Goal: Task Accomplishment & Management: Manage account settings

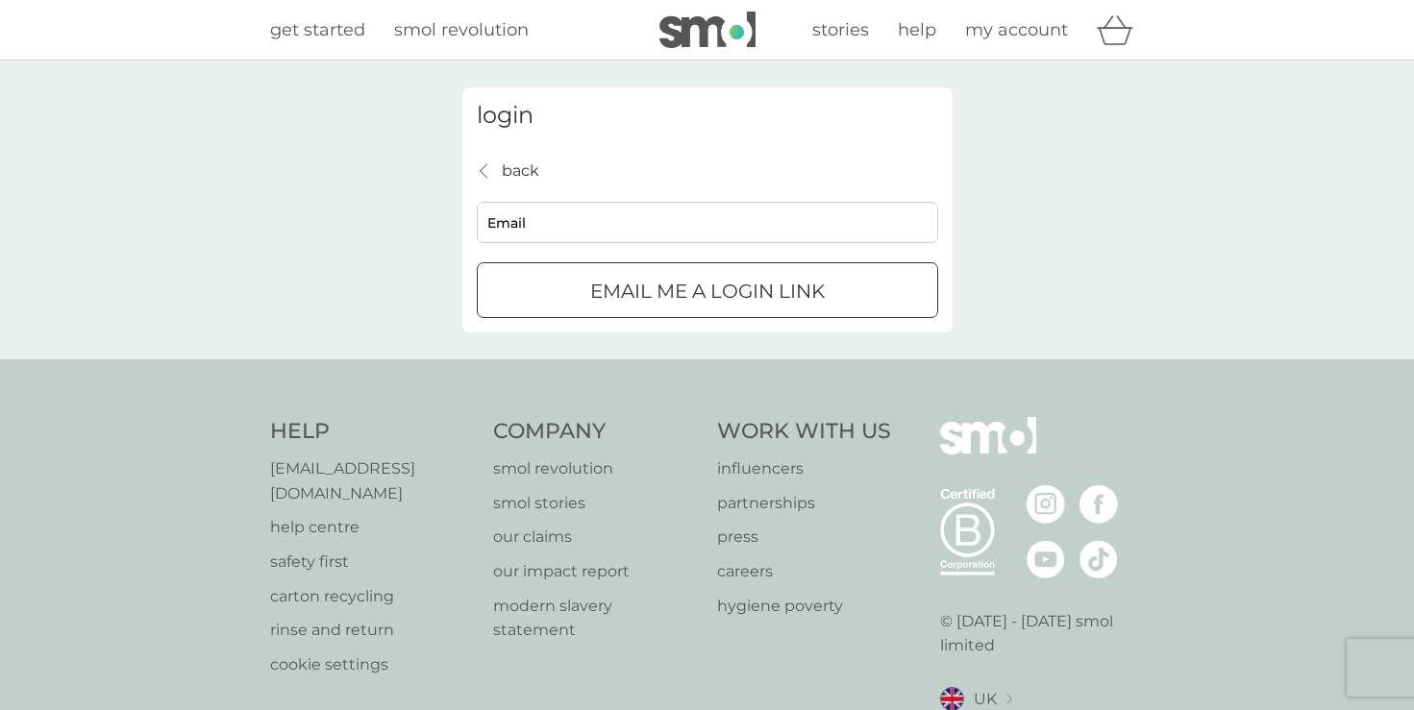
click at [578, 222] on input "Email" at bounding box center [707, 222] width 461 height 41
type input "[EMAIL_ADDRESS][DOMAIN_NAME]"
click at [711, 294] on div "submit" at bounding box center [707, 292] width 69 height 20
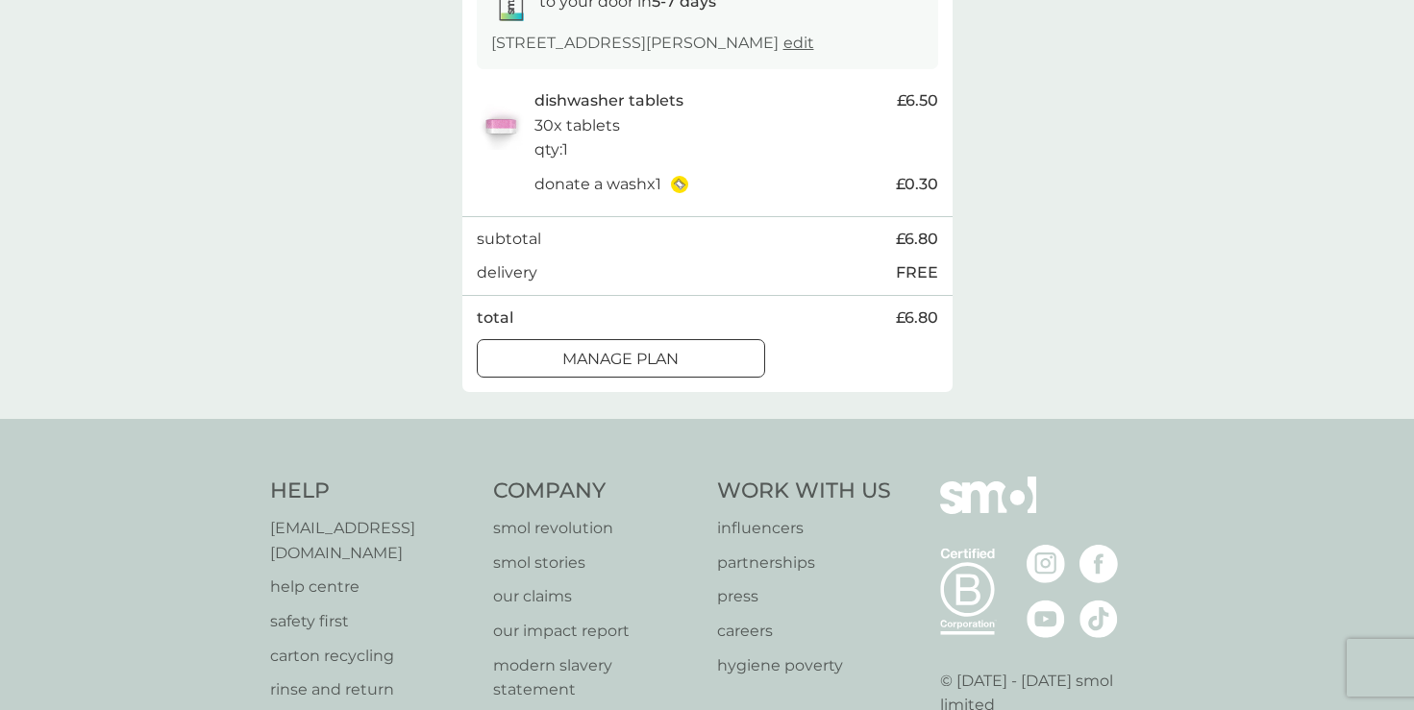
scroll to position [384, 0]
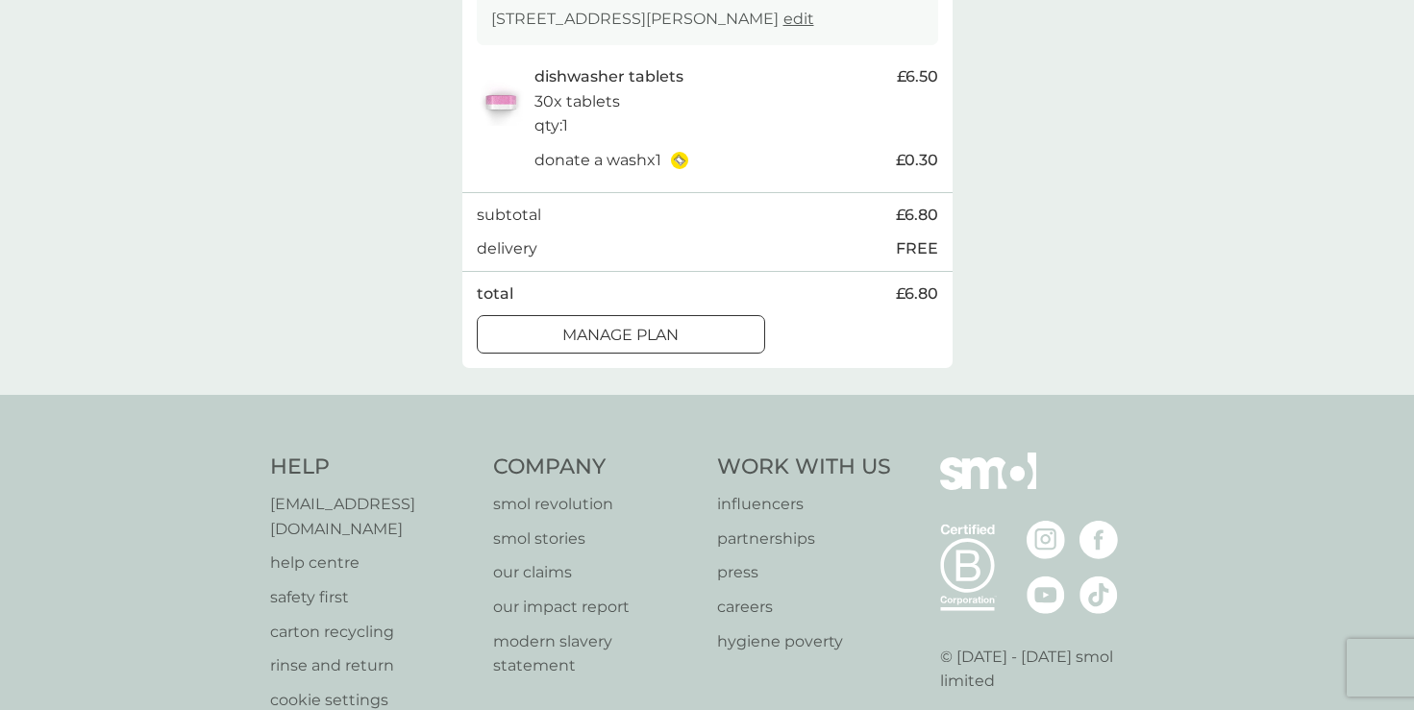
click at [697, 348] on div "Manage plan" at bounding box center [621, 335] width 286 height 25
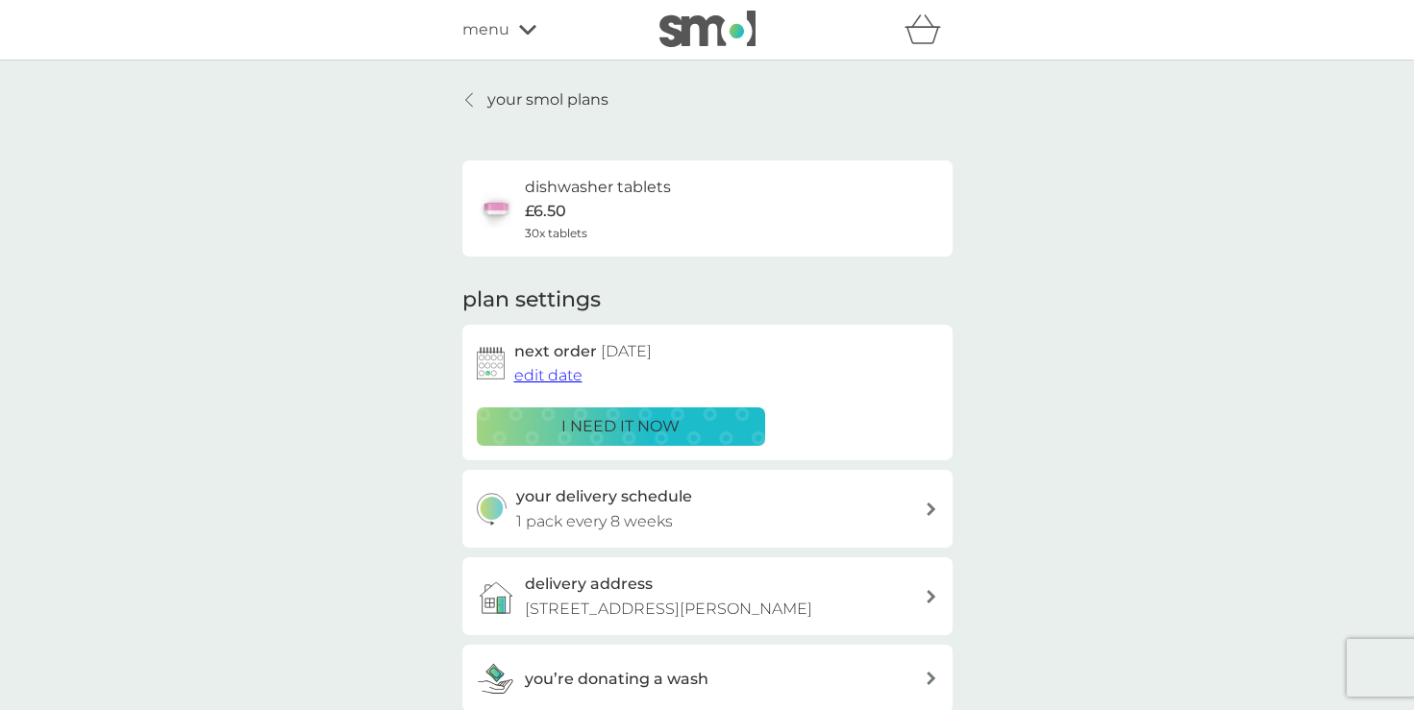
click at [549, 383] on span "edit date" at bounding box center [548, 375] width 68 height 18
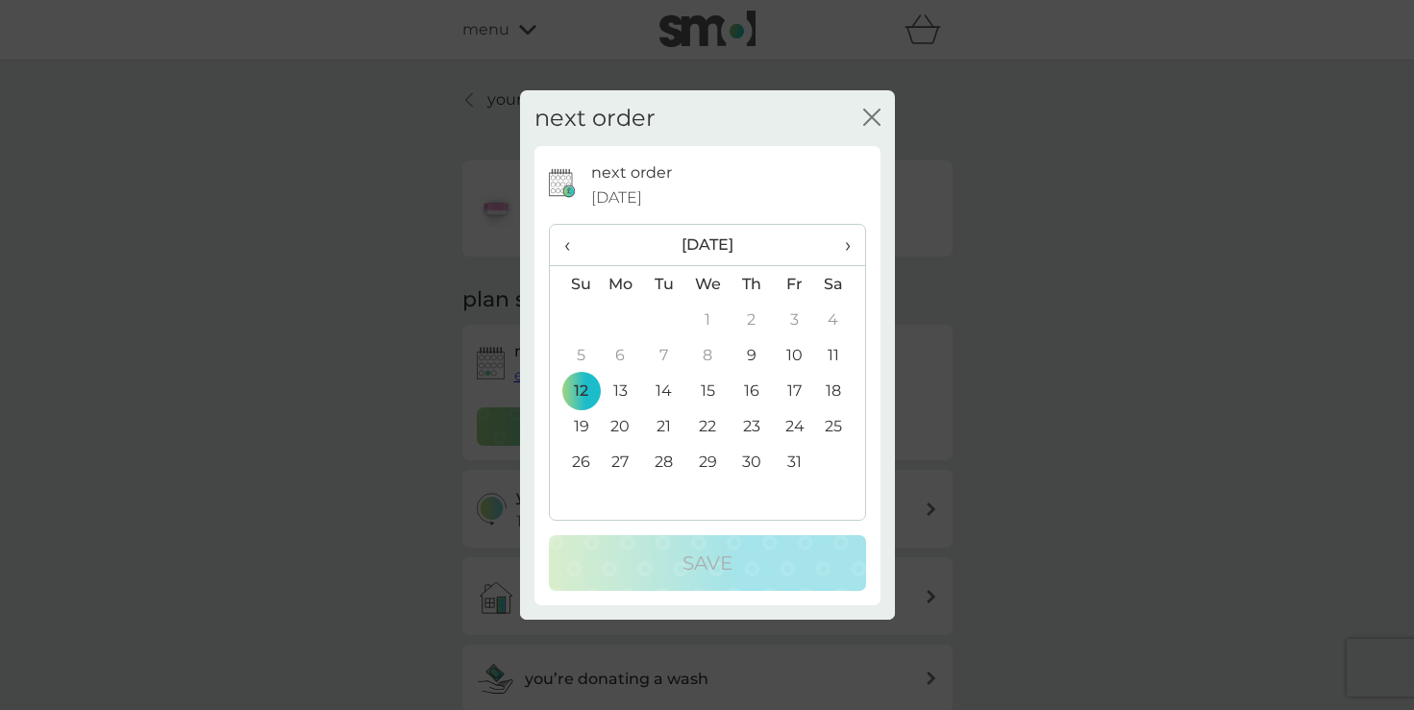
click at [844, 248] on span "›" at bounding box center [839, 245] width 19 height 40
click at [576, 357] on td "2" at bounding box center [574, 355] width 49 height 36
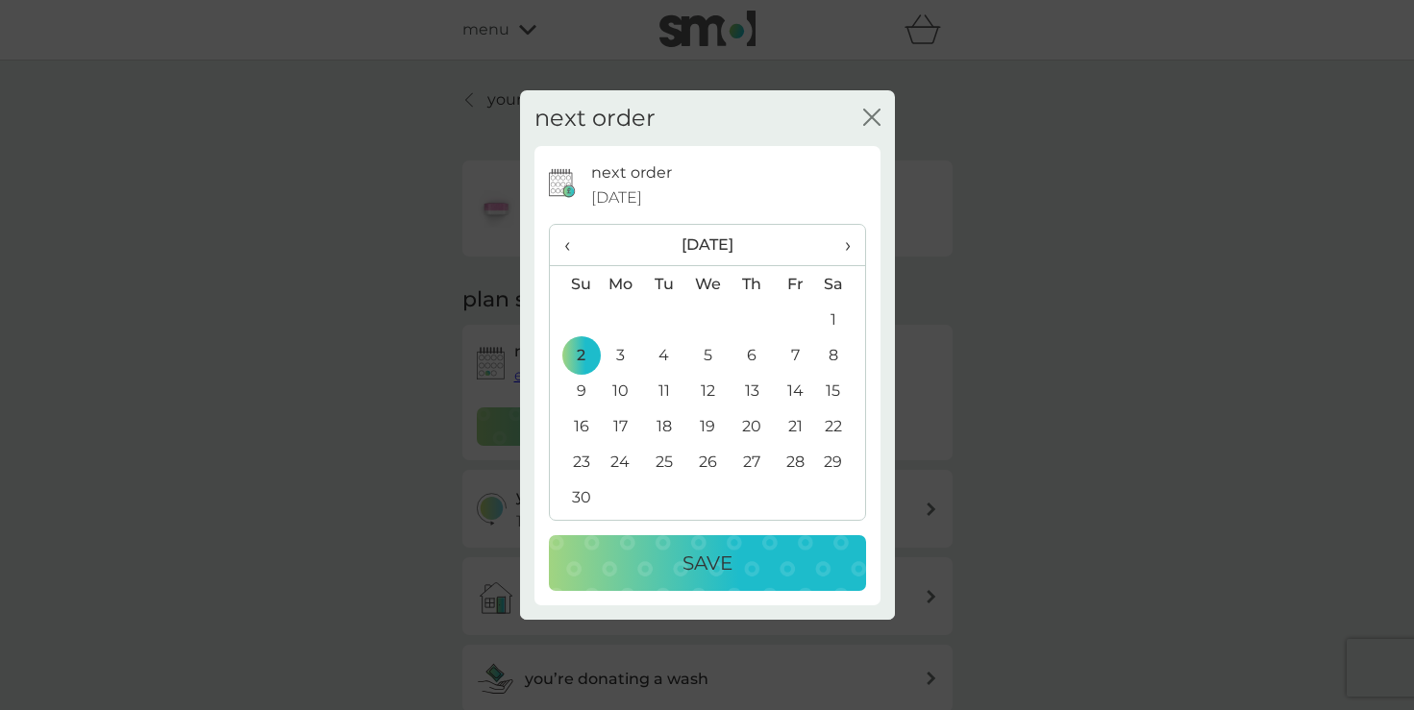
click at [706, 567] on p "Save" at bounding box center [707, 563] width 50 height 31
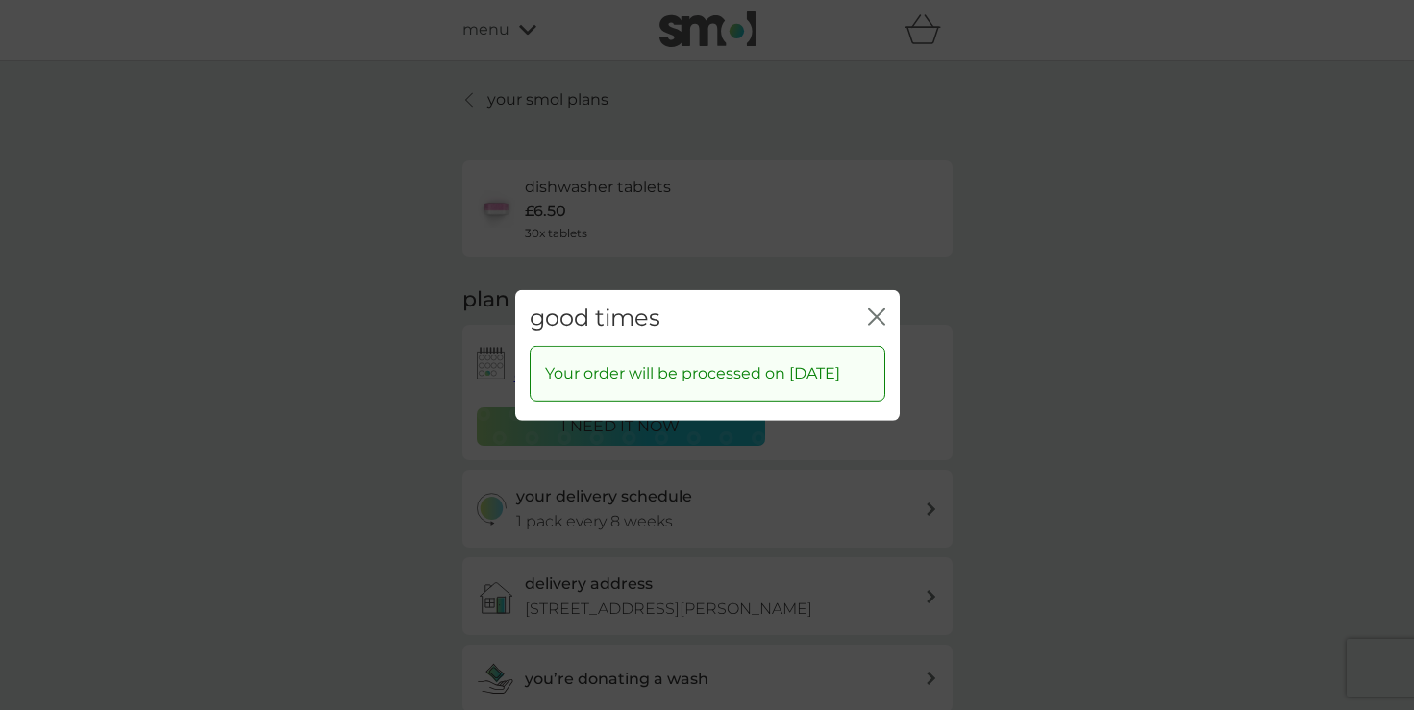
click at [873, 308] on icon "close" at bounding box center [876, 316] width 17 height 17
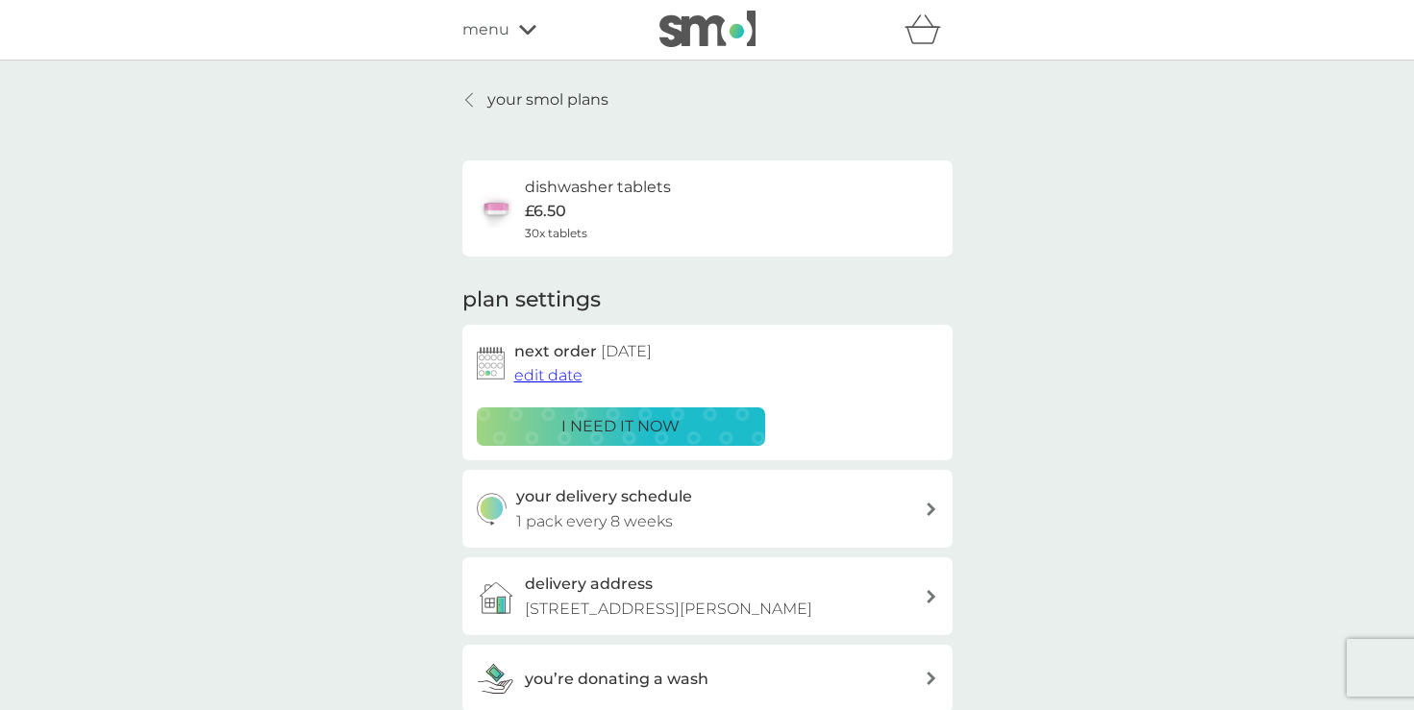
click at [859, 523] on div "your delivery schedule 1 pack every 8 weeks" at bounding box center [720, 508] width 408 height 49
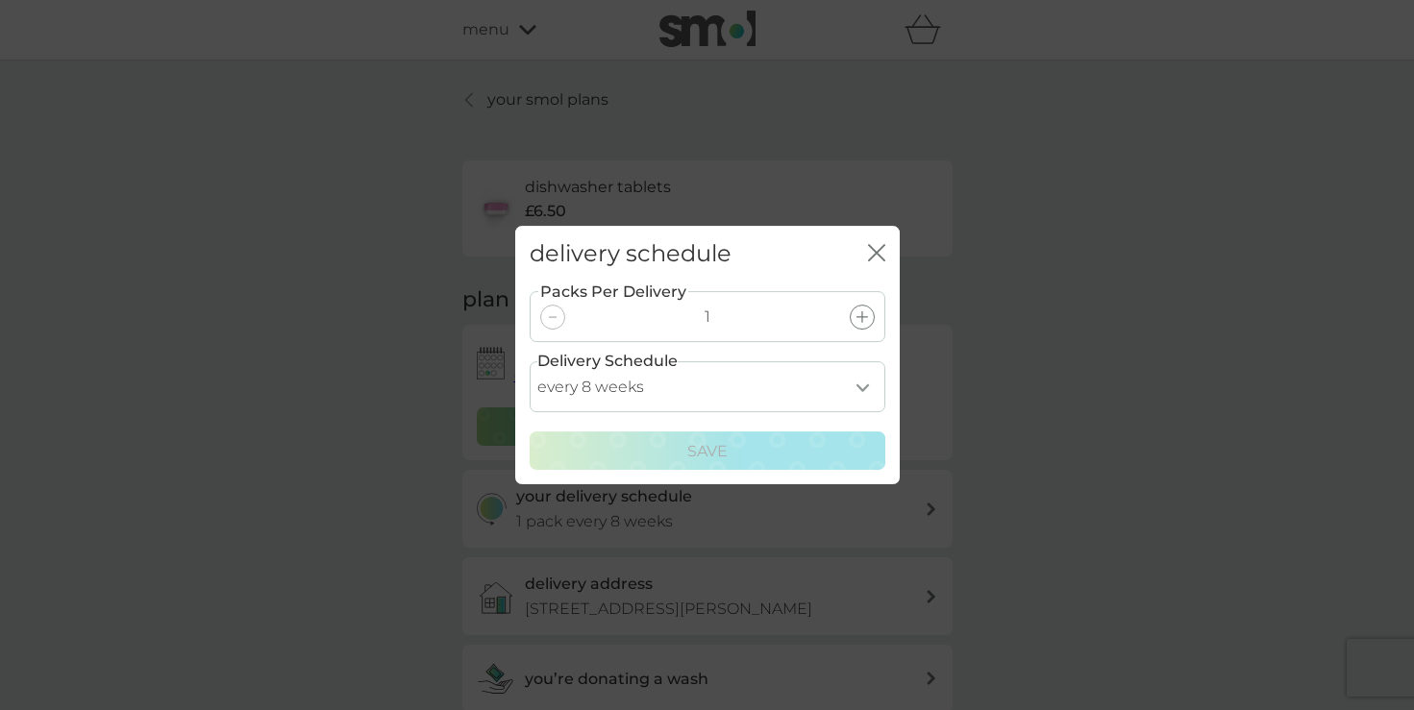
click at [859, 394] on select "every 1 week every 2 weeks every 3 weeks every 4 weeks every 5 weeks every 6 we…" at bounding box center [708, 386] width 356 height 51
select select "84"
click at [530, 361] on select "every 1 week every 2 weeks every 3 weeks every 4 weeks every 5 weeks every 6 we…" at bounding box center [708, 386] width 356 height 51
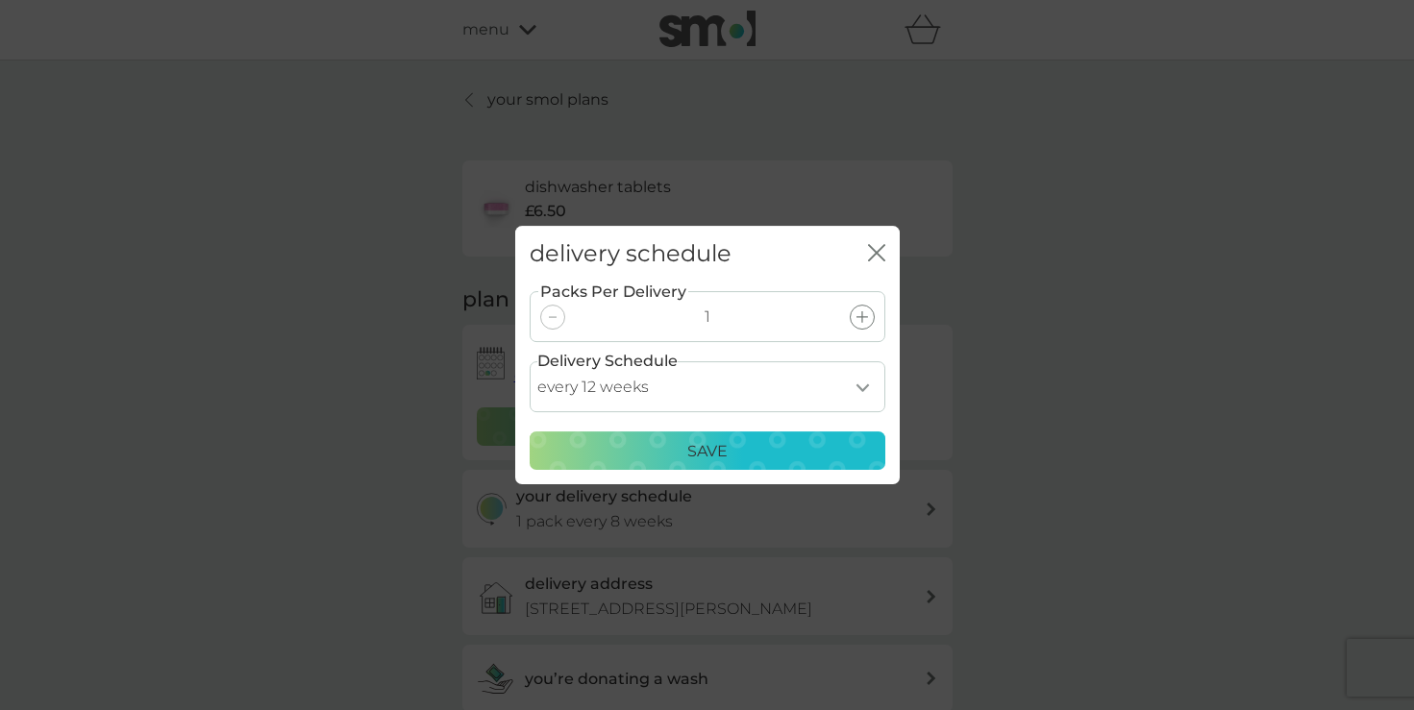
click at [691, 452] on p "Save" at bounding box center [707, 451] width 40 height 25
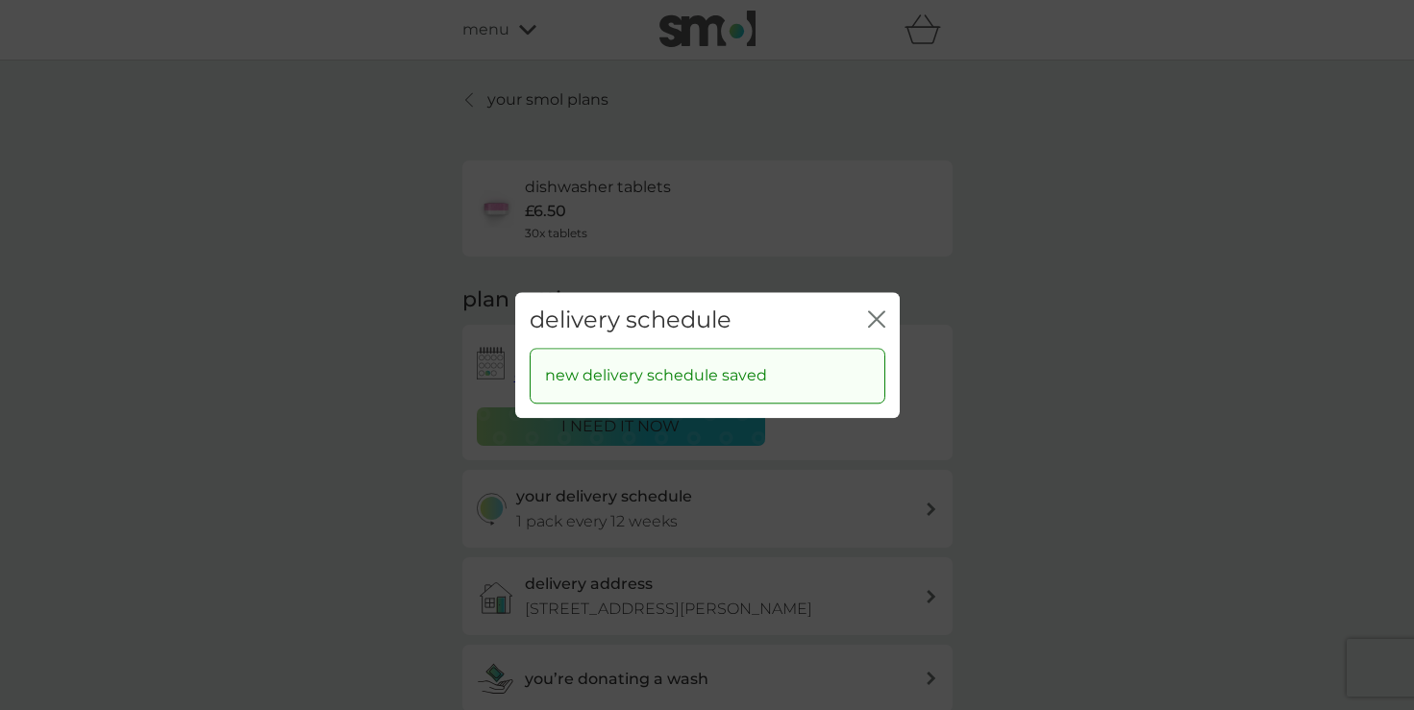
click at [877, 315] on icon "close" at bounding box center [876, 318] width 17 height 17
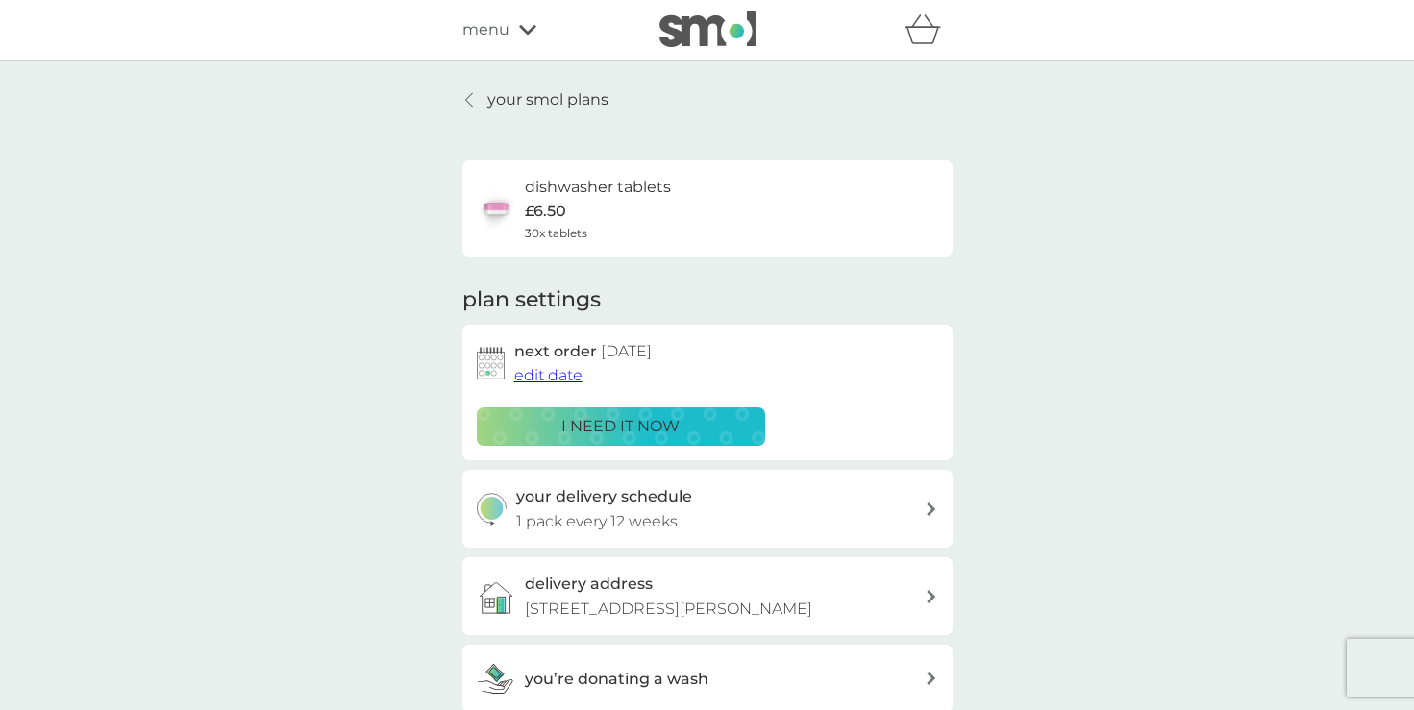
click at [930, 502] on div at bounding box center [931, 509] width 13 height 15
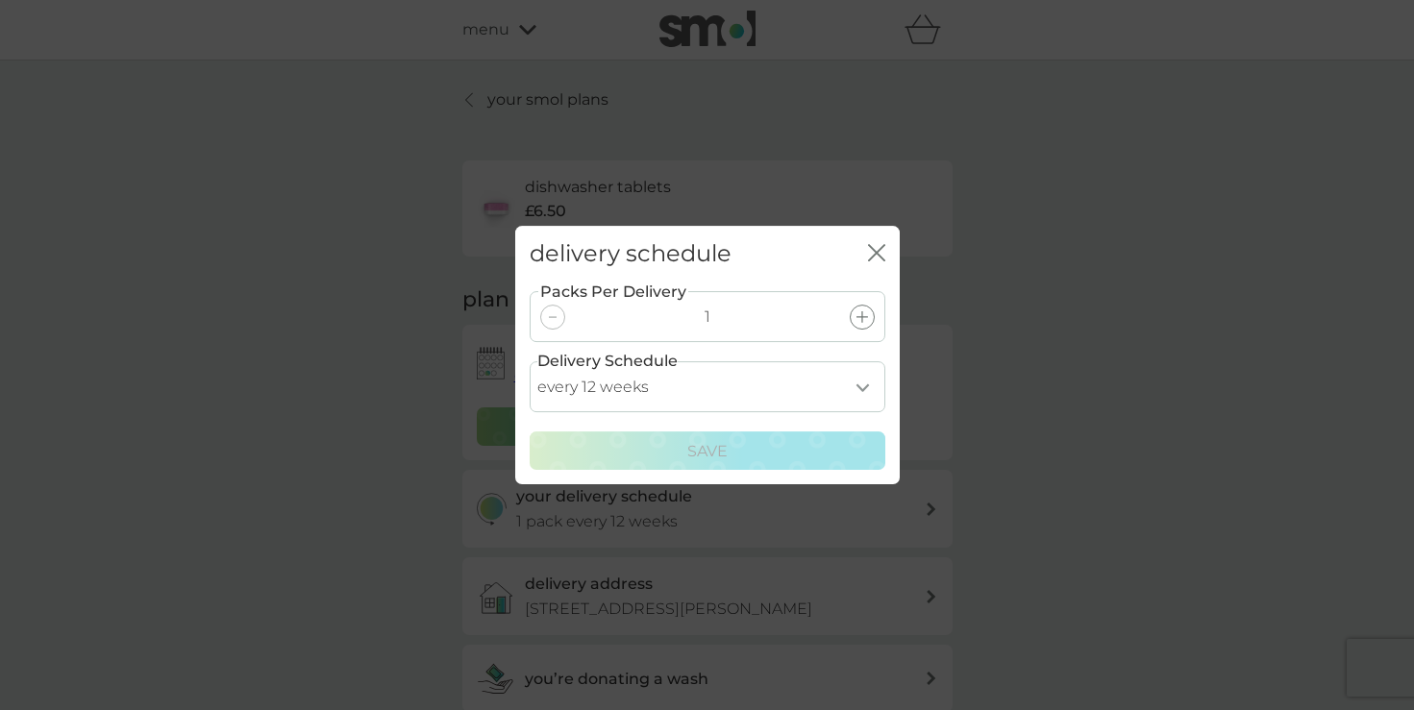
click at [819, 408] on select "every 1 week every 2 weeks every 3 weeks every 4 weeks every 5 weeks every 6 we…" at bounding box center [708, 386] width 356 height 51
select select "70"
click at [530, 361] on select "every 1 week every 2 weeks every 3 weeks every 4 weeks every 5 weeks every 6 we…" at bounding box center [708, 386] width 356 height 51
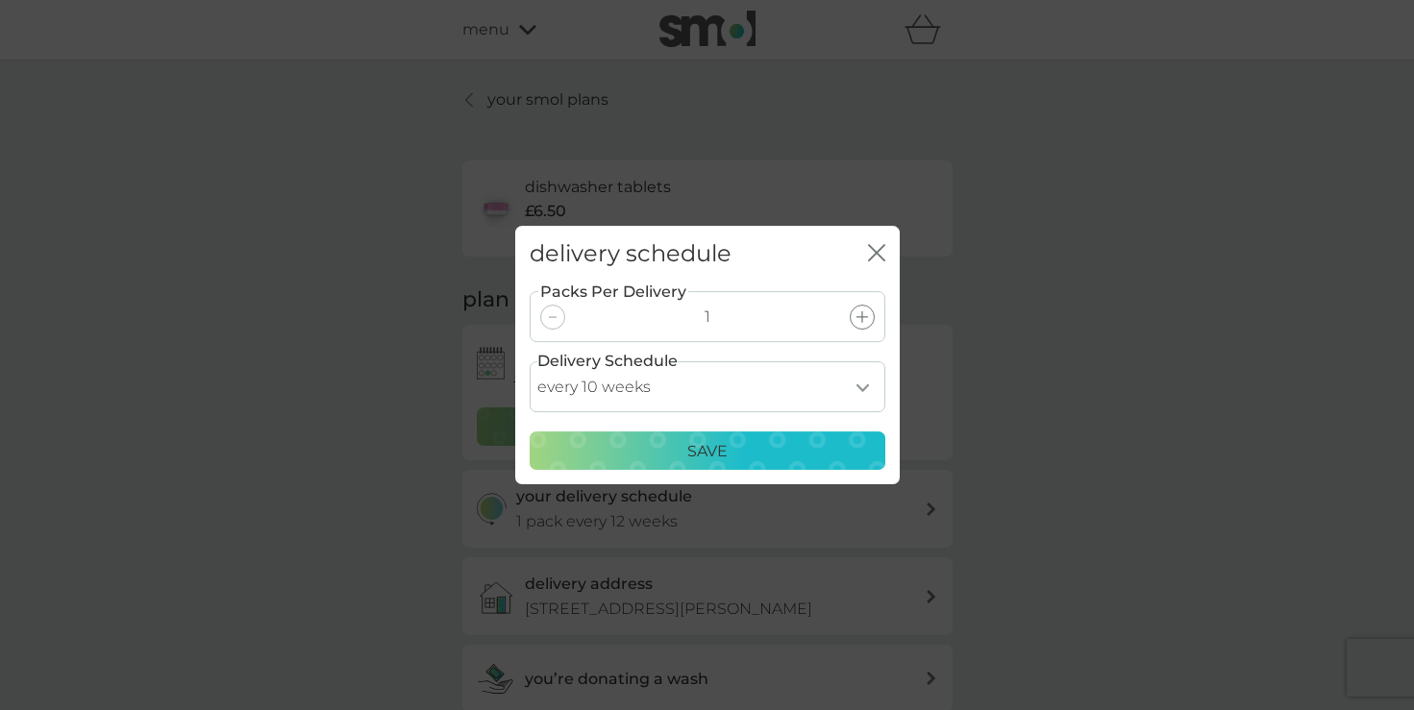
click at [679, 439] on div "Save" at bounding box center [707, 451] width 331 height 25
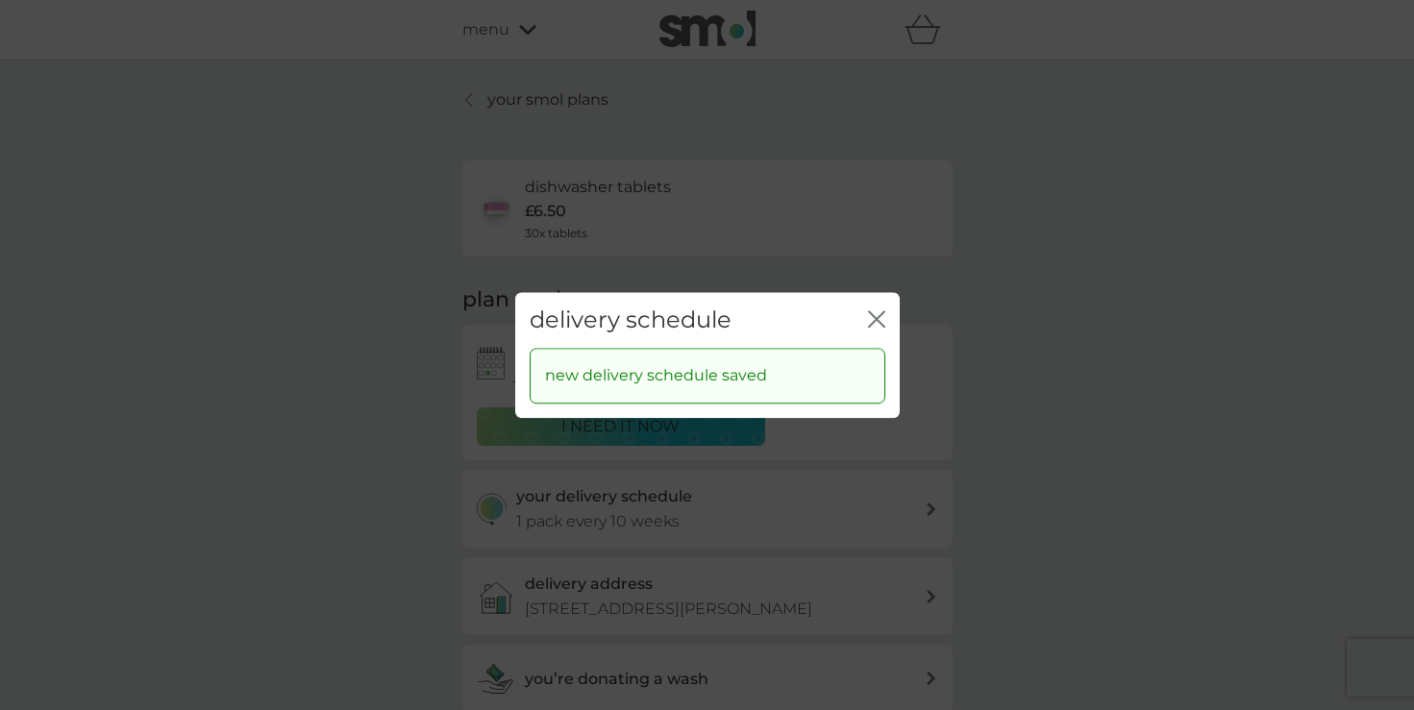
click at [878, 315] on icon "close" at bounding box center [881, 318] width 8 height 15
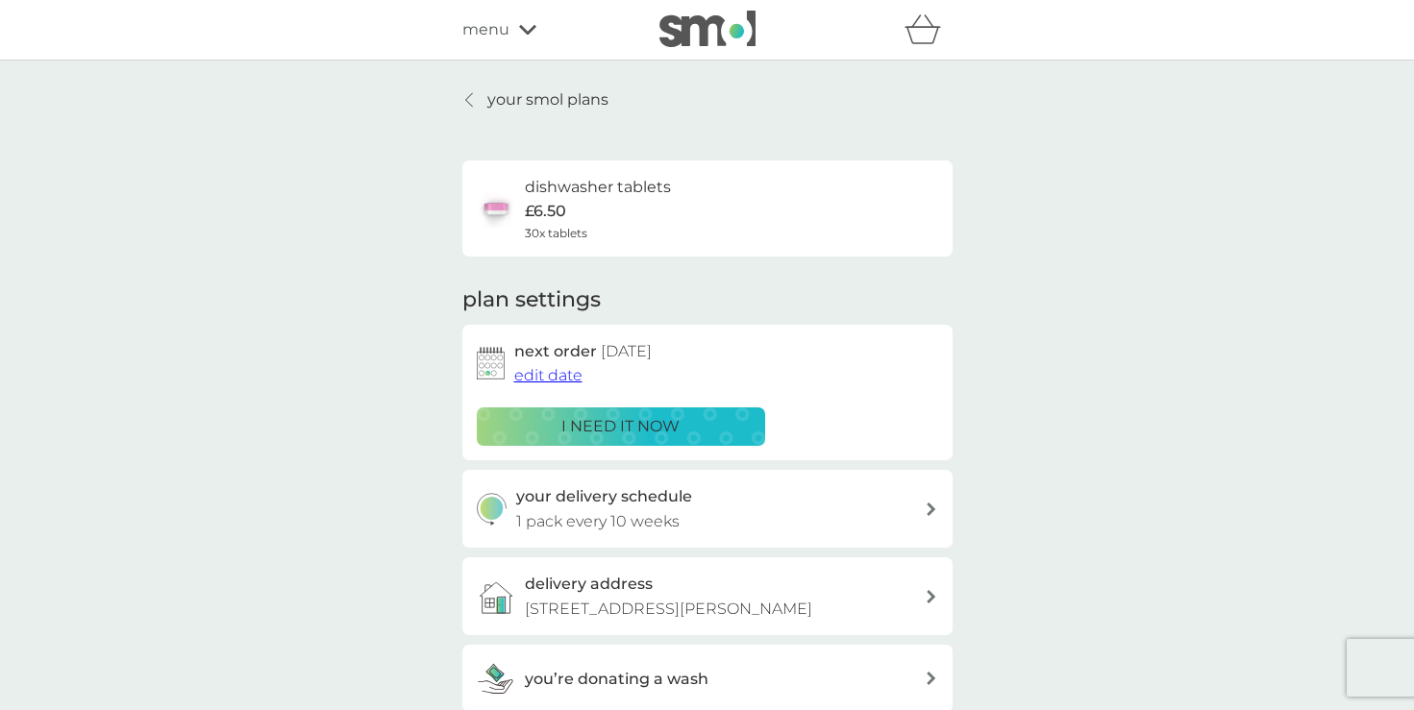
click at [573, 383] on span "edit date" at bounding box center [548, 375] width 68 height 18
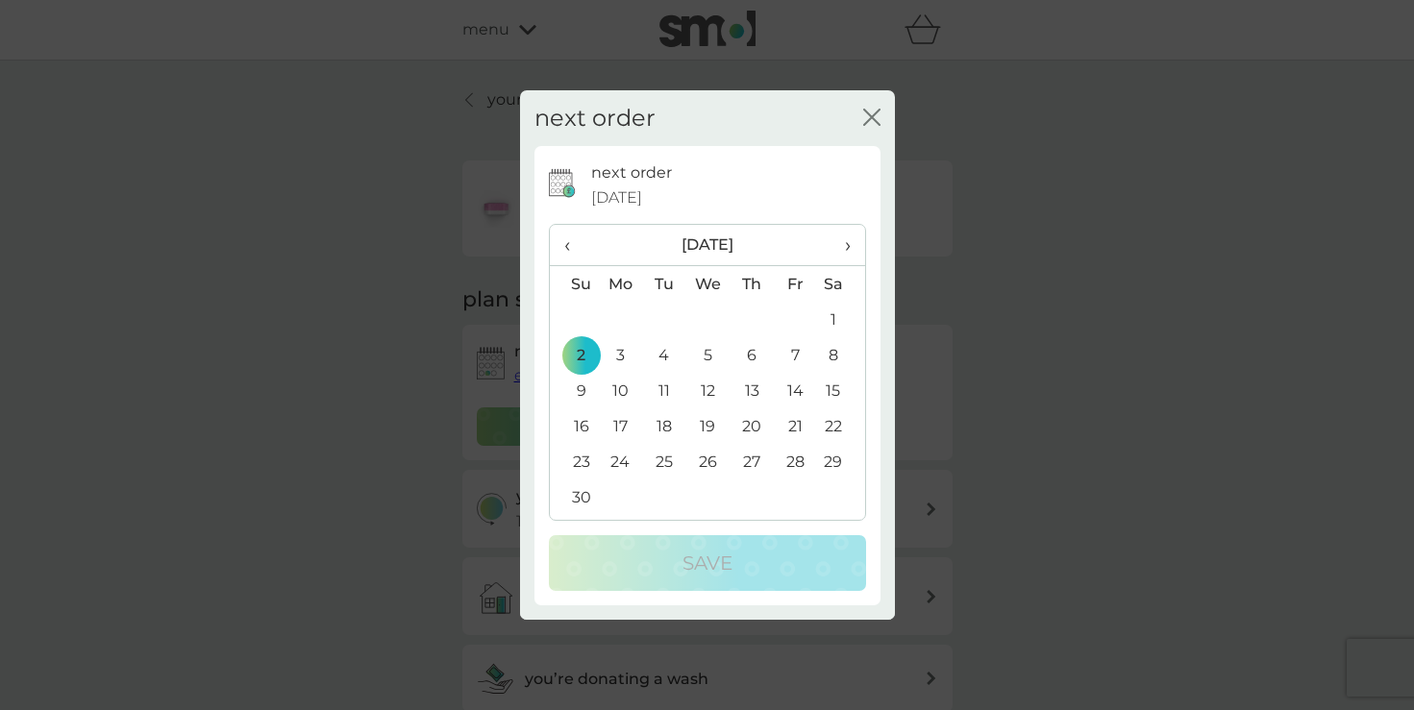
click at [562, 255] on th "‹" at bounding box center [574, 245] width 49 height 41
click at [571, 462] on td "26" at bounding box center [574, 462] width 49 height 36
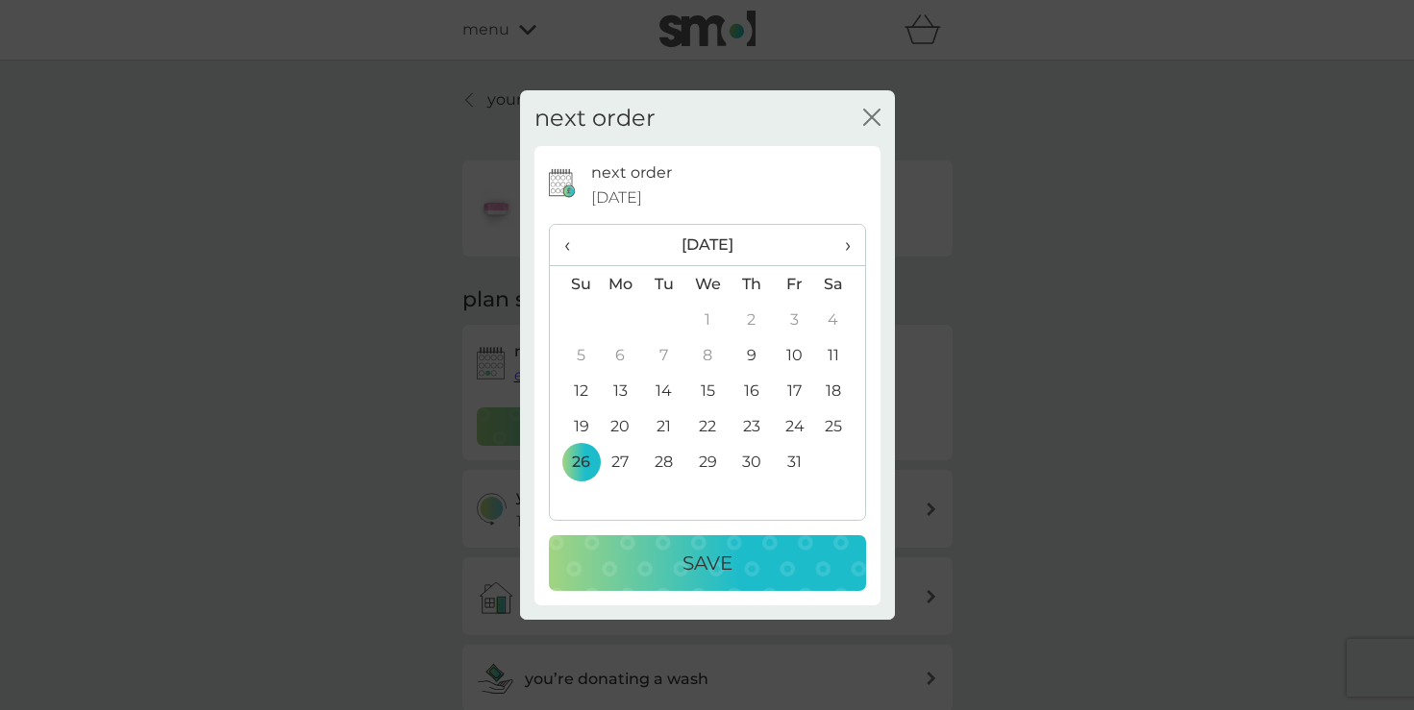
click at [679, 555] on div "Save" at bounding box center [707, 563] width 279 height 31
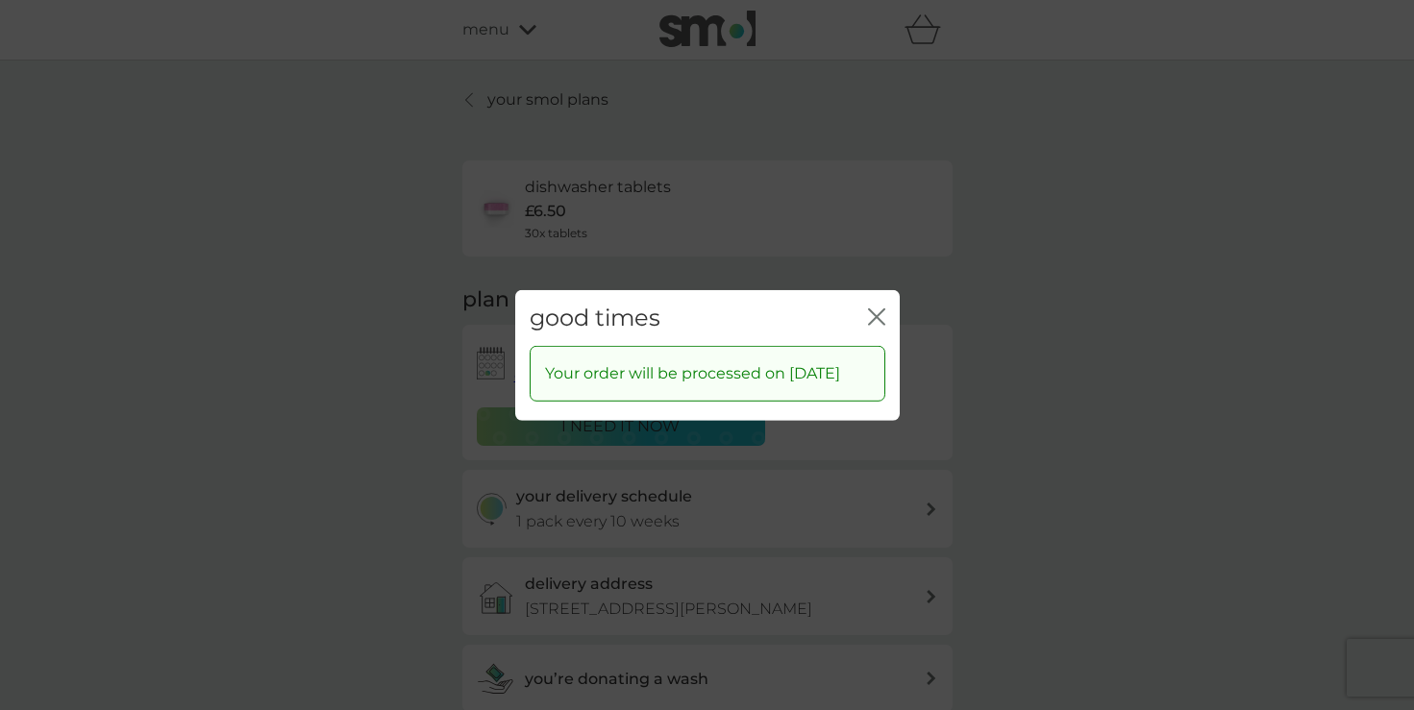
click at [871, 308] on icon "close" at bounding box center [876, 316] width 17 height 17
